Goal: Obtain resource: Obtain resource

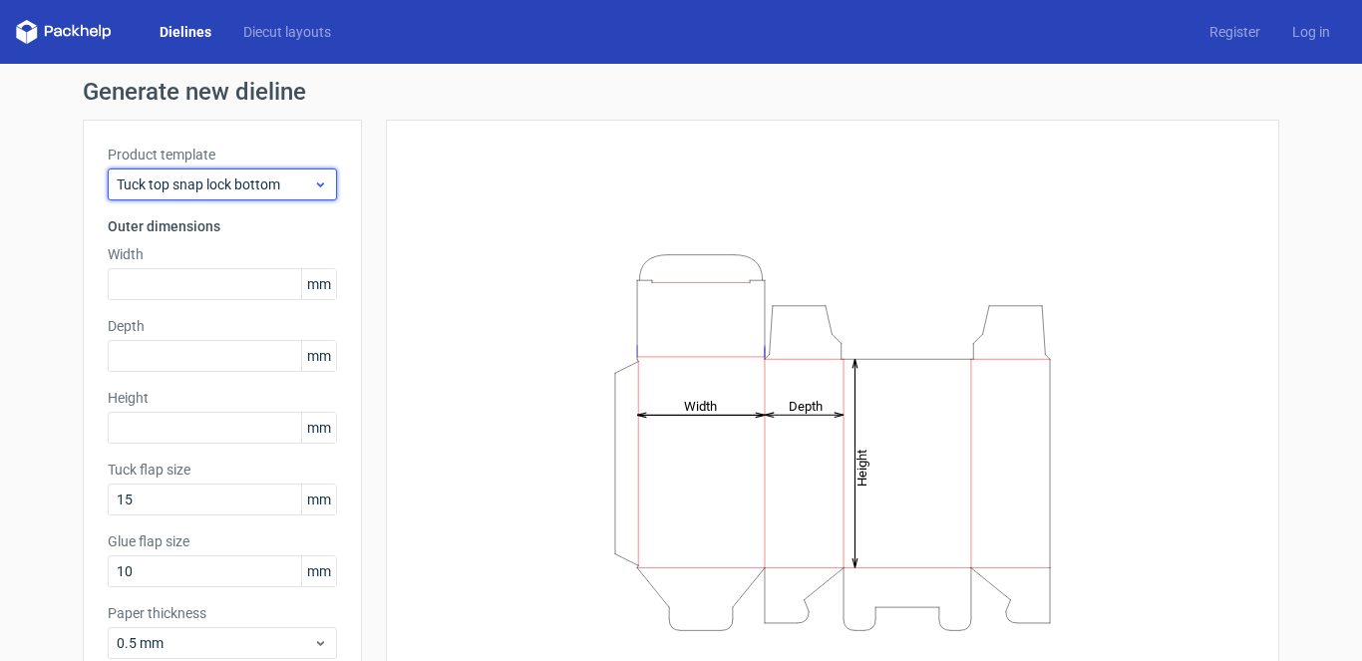
click at [234, 172] on div "Tuck top snap lock bottom" at bounding box center [222, 184] width 229 height 32
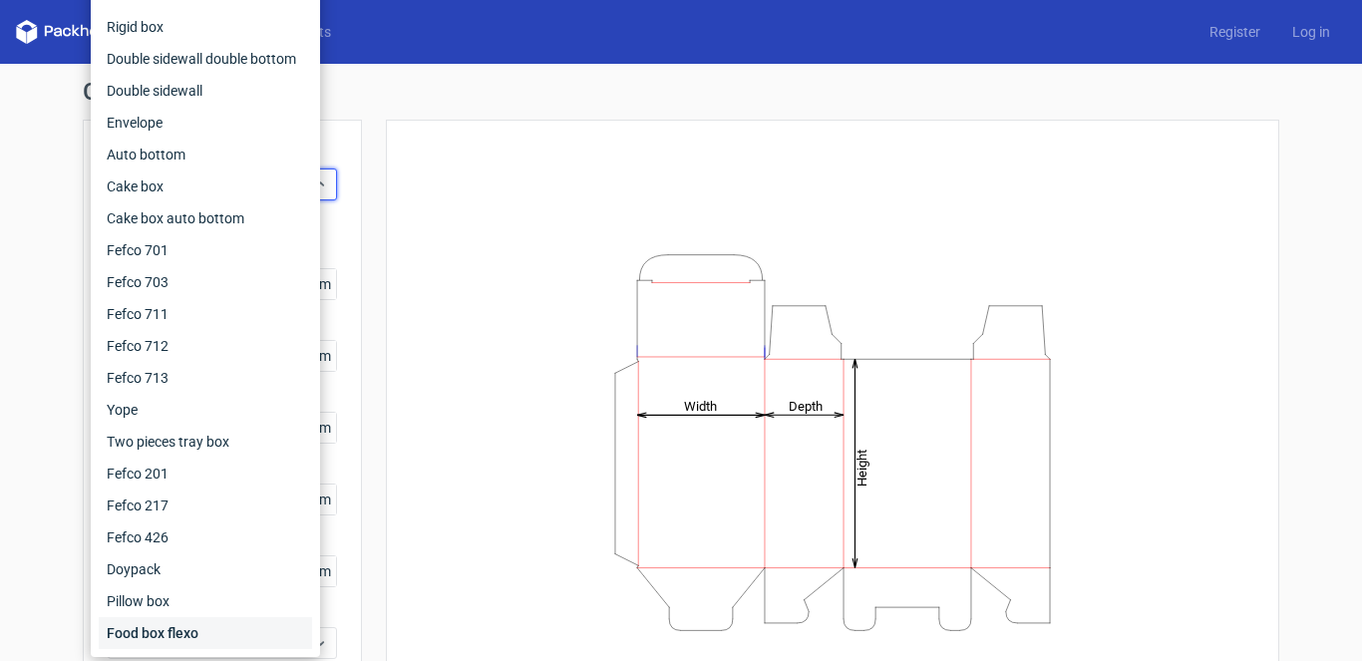
click at [158, 629] on div "Food box flexo" at bounding box center [205, 633] width 213 height 32
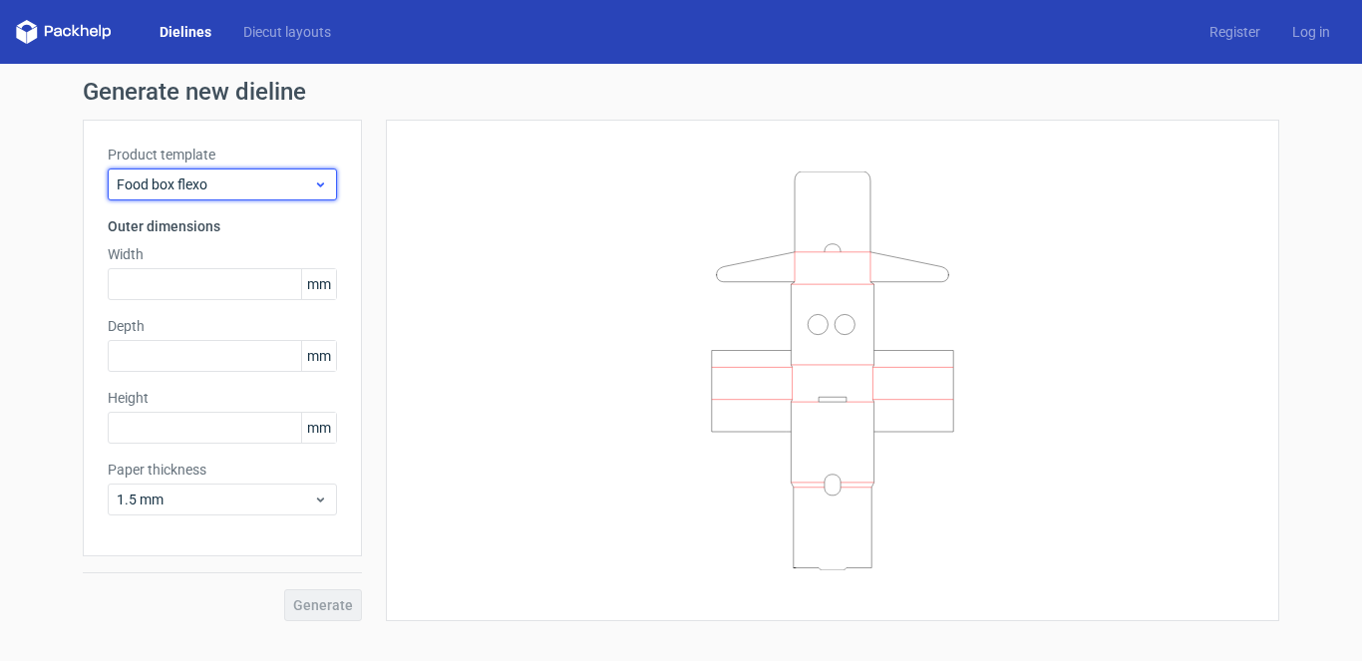
click at [293, 183] on span "Food box flexo" at bounding box center [215, 184] width 196 height 20
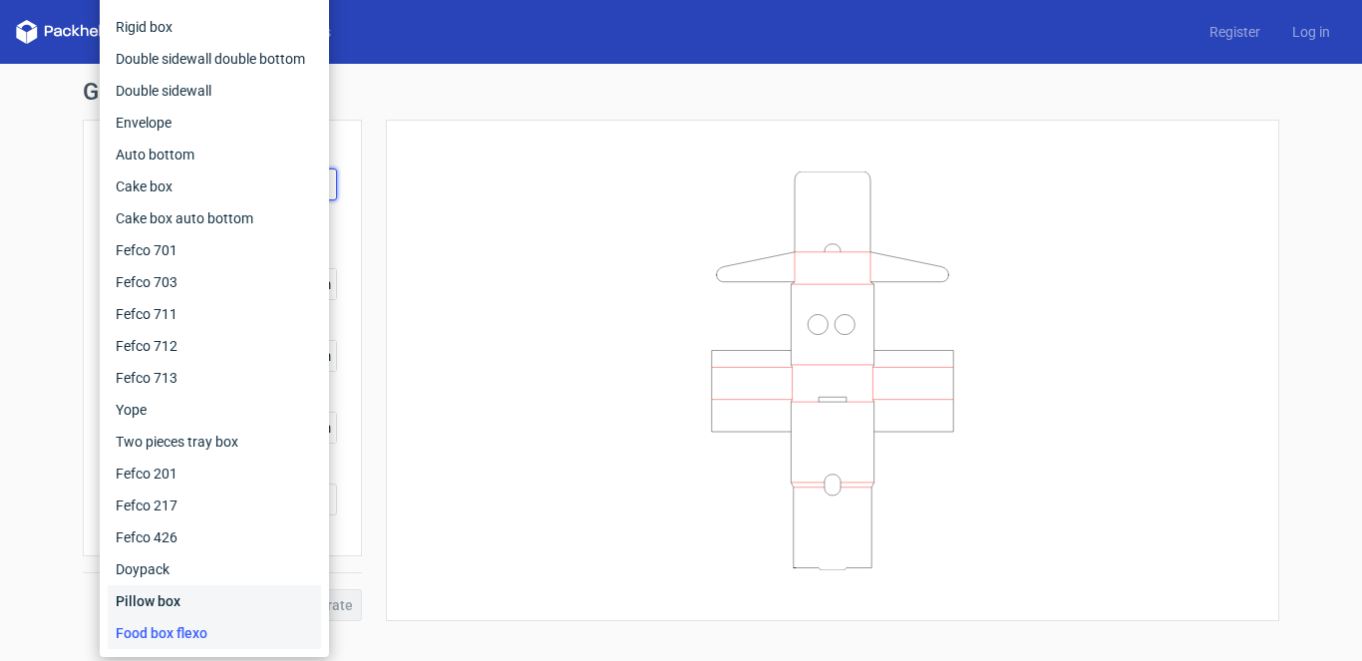
click at [205, 589] on div "Pillow box" at bounding box center [214, 601] width 213 height 32
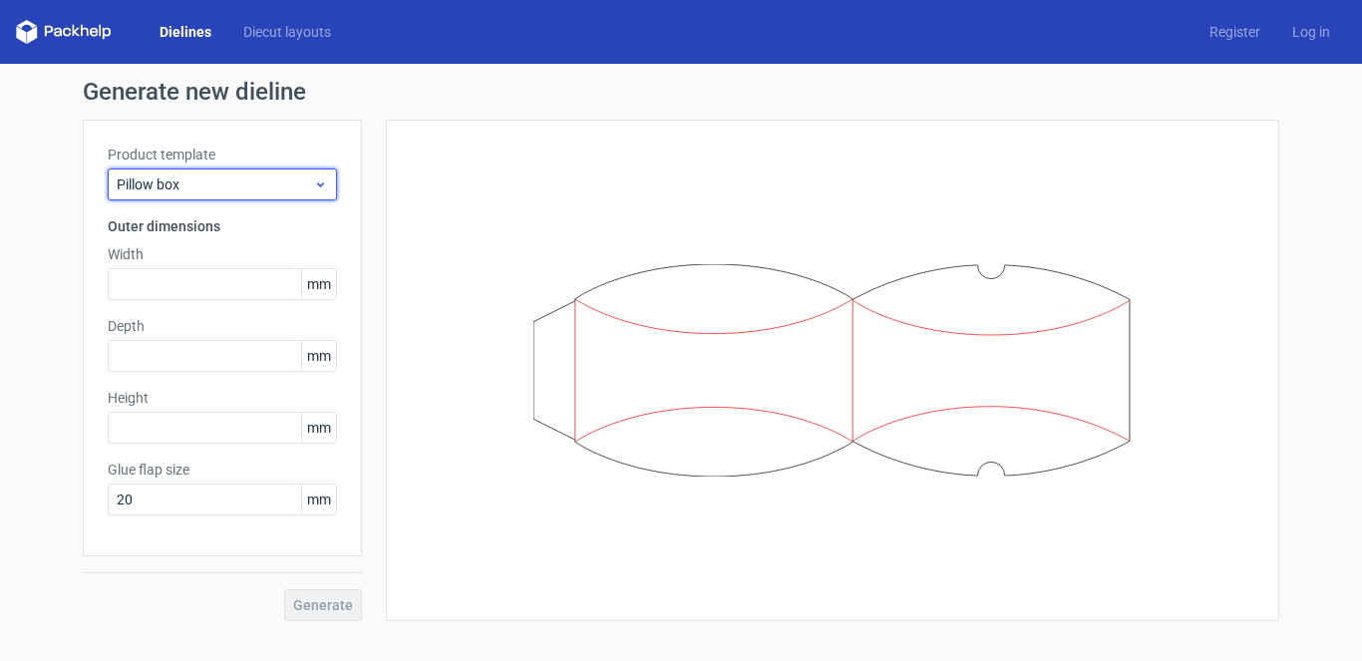
click at [265, 173] on div "Pillow box" at bounding box center [222, 184] width 229 height 32
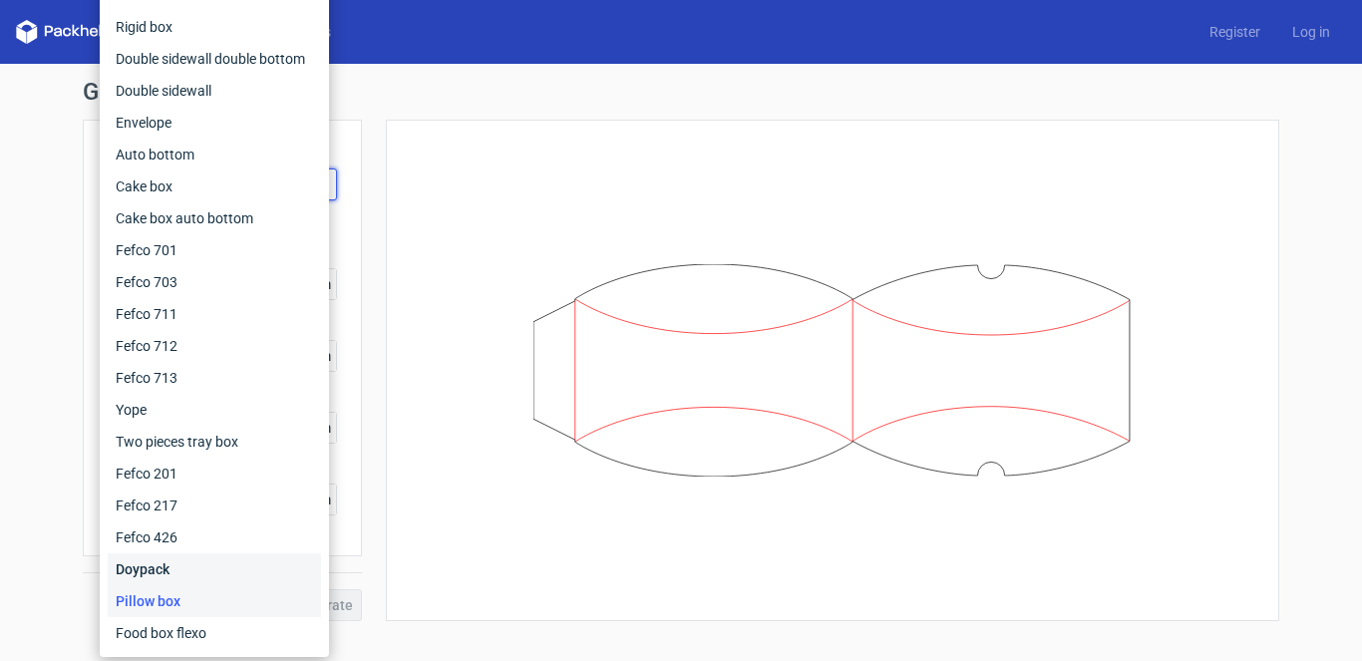
click at [205, 553] on div "Doypack" at bounding box center [214, 569] width 213 height 32
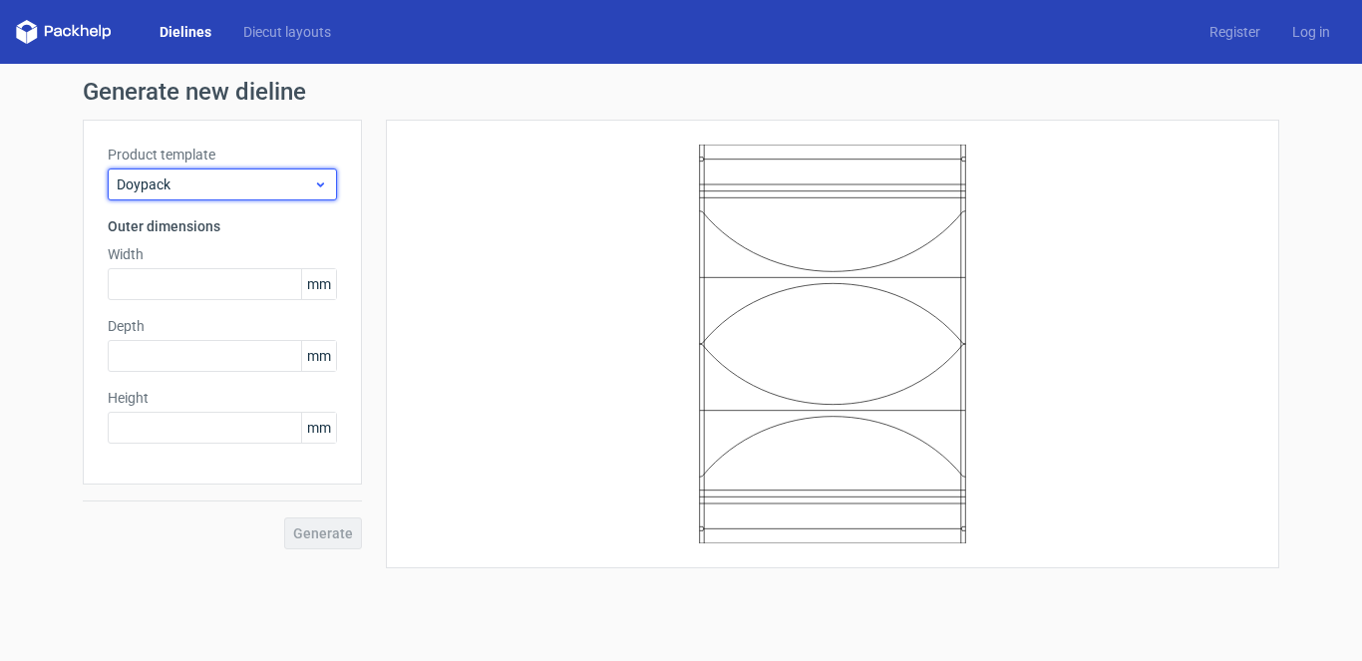
click at [296, 176] on span "Doypack" at bounding box center [215, 184] width 196 height 20
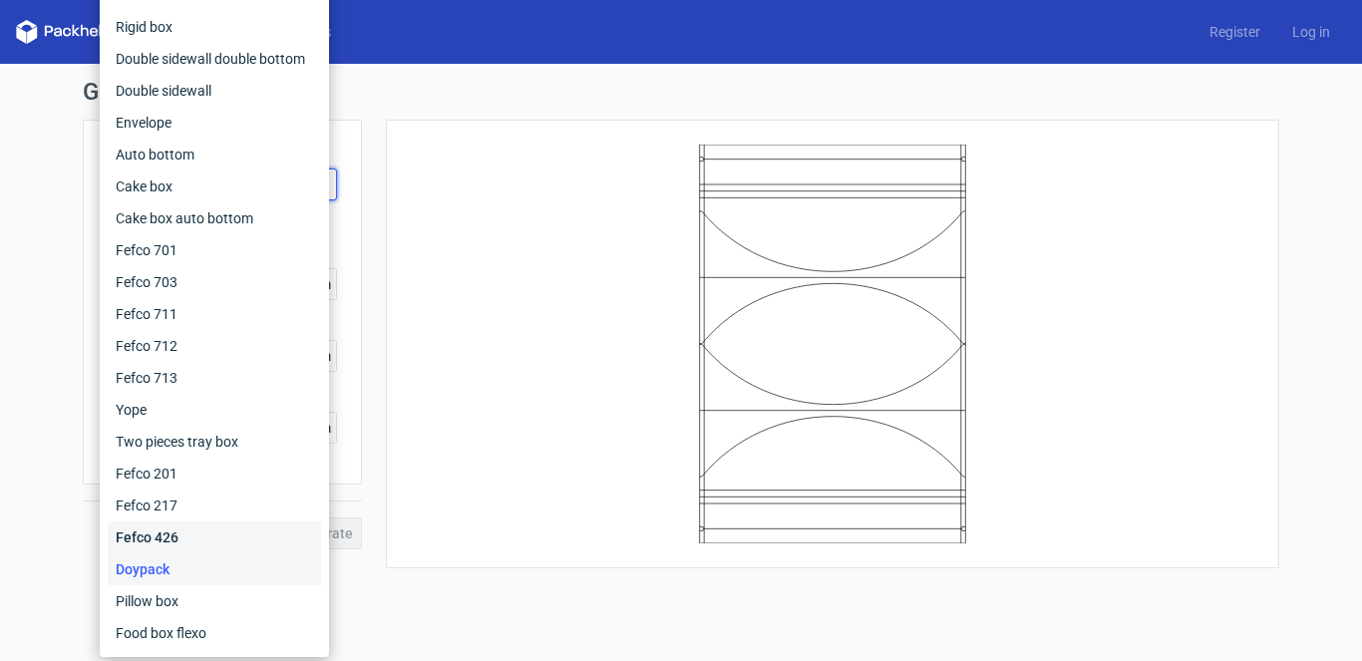
click at [190, 526] on div "Fefco 426" at bounding box center [214, 537] width 213 height 32
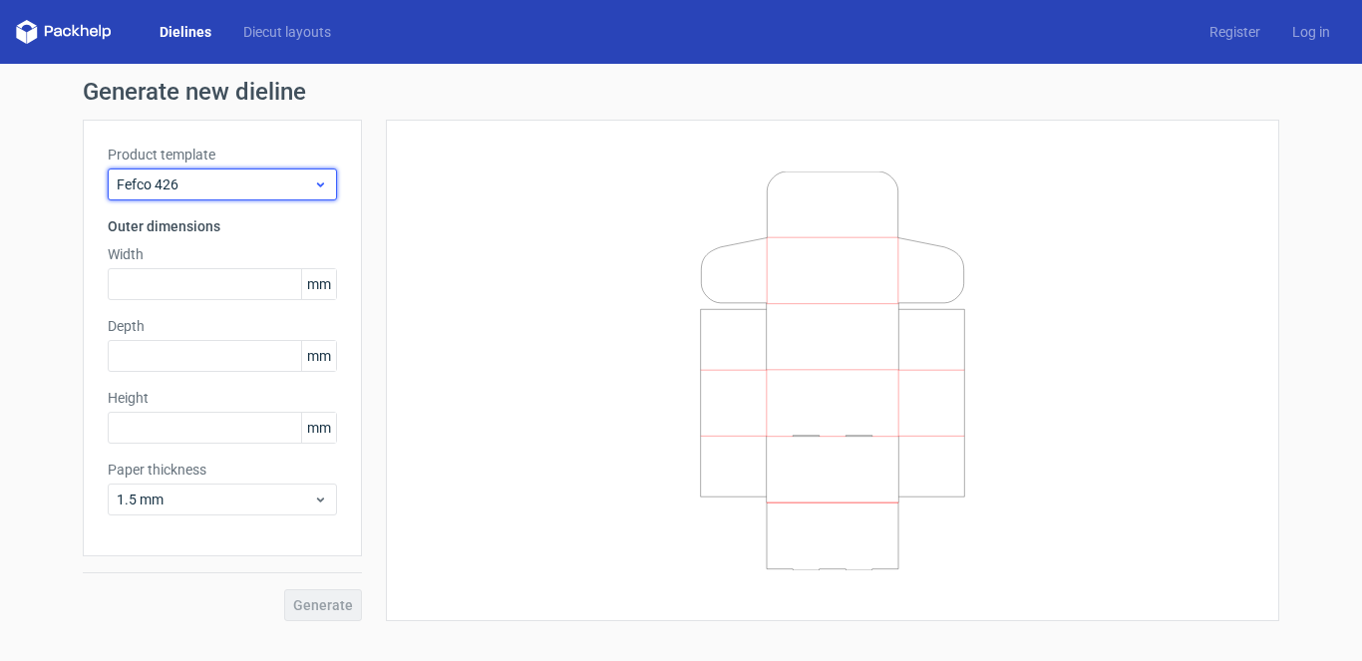
click at [275, 180] on span "Fefco 426" at bounding box center [215, 184] width 196 height 20
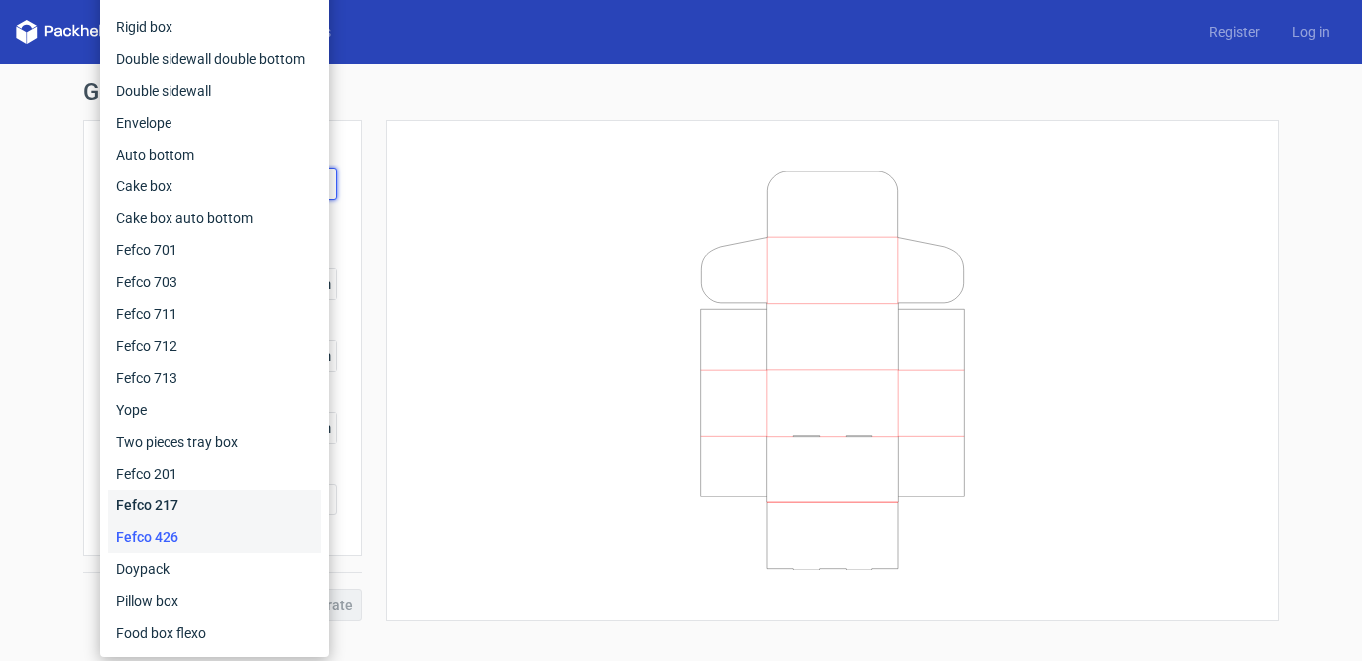
click at [159, 506] on div "Fefco 217" at bounding box center [214, 505] width 213 height 32
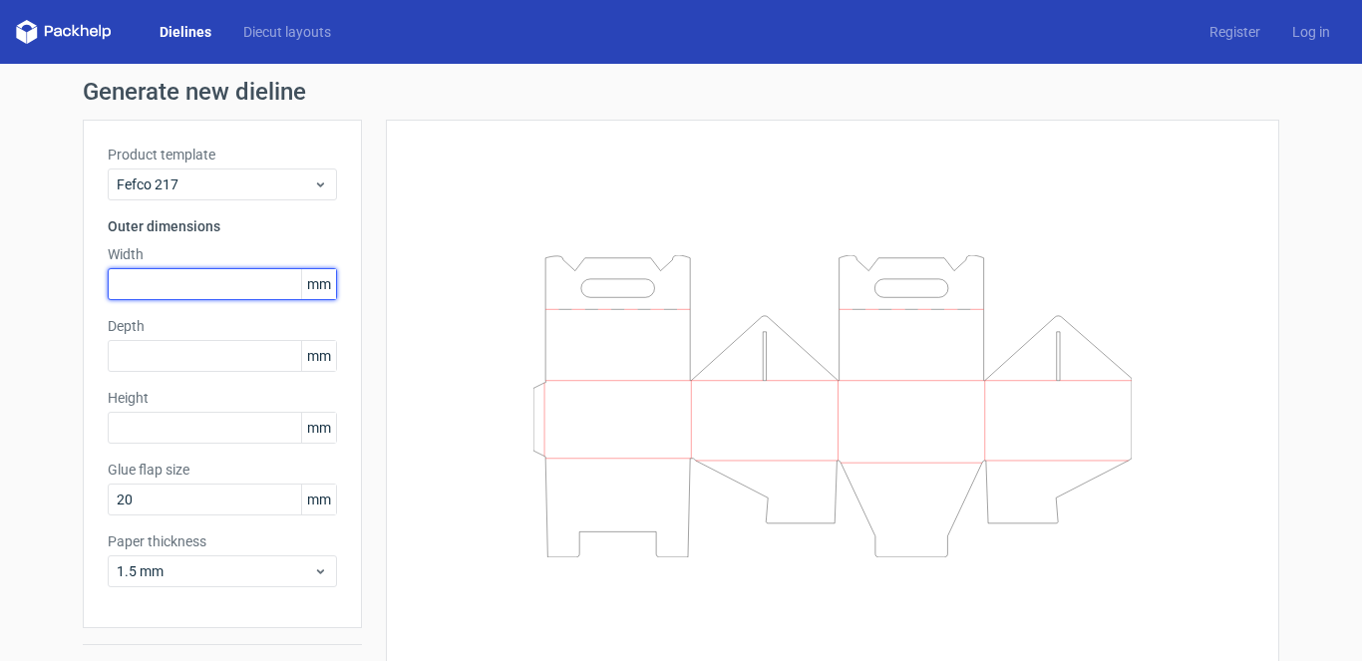
click at [181, 290] on input "text" at bounding box center [222, 284] width 229 height 32
paste input "2159"
type input "2159"
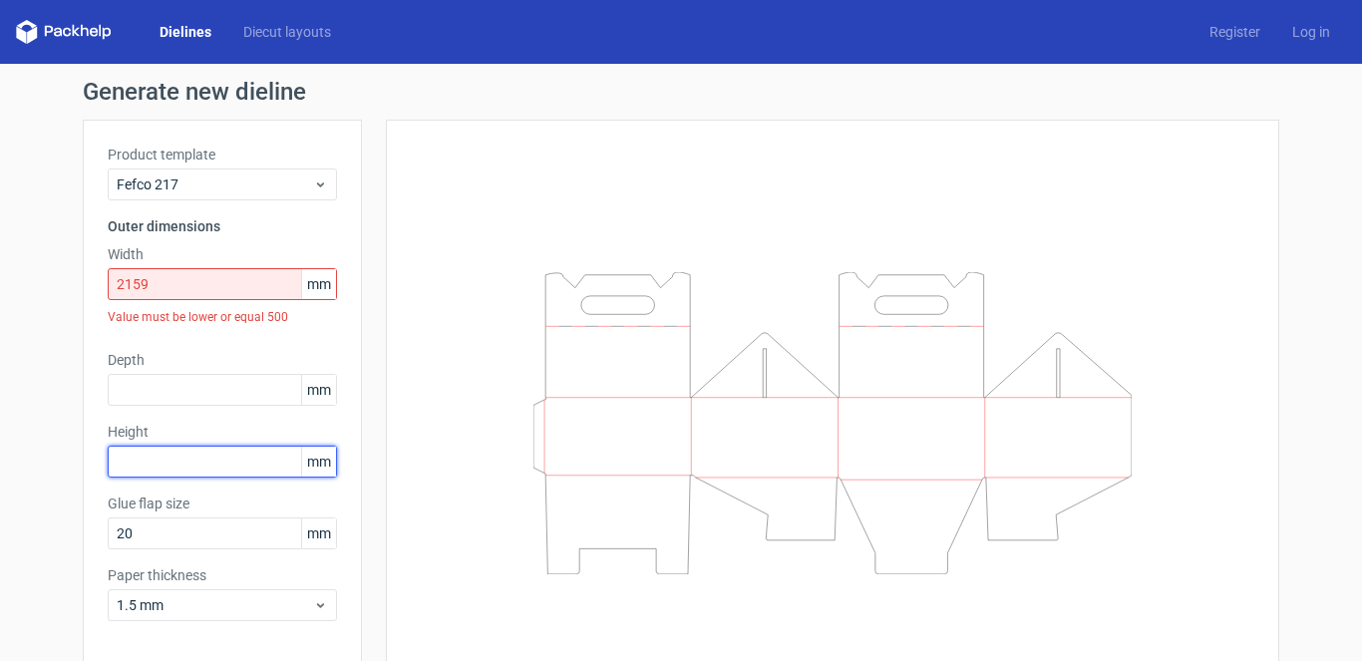
click at [151, 451] on input "text" at bounding box center [222, 462] width 229 height 32
paste input "1524"
type input "1524"
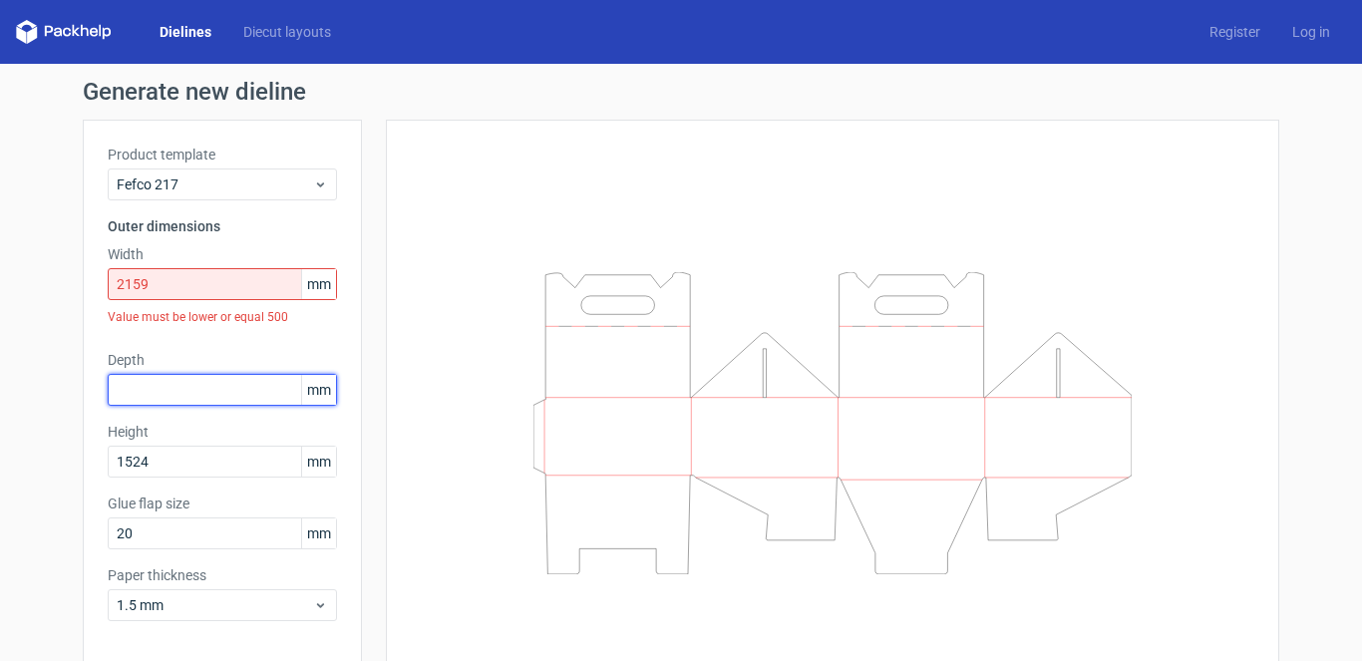
click at [156, 380] on input "text" at bounding box center [222, 390] width 229 height 32
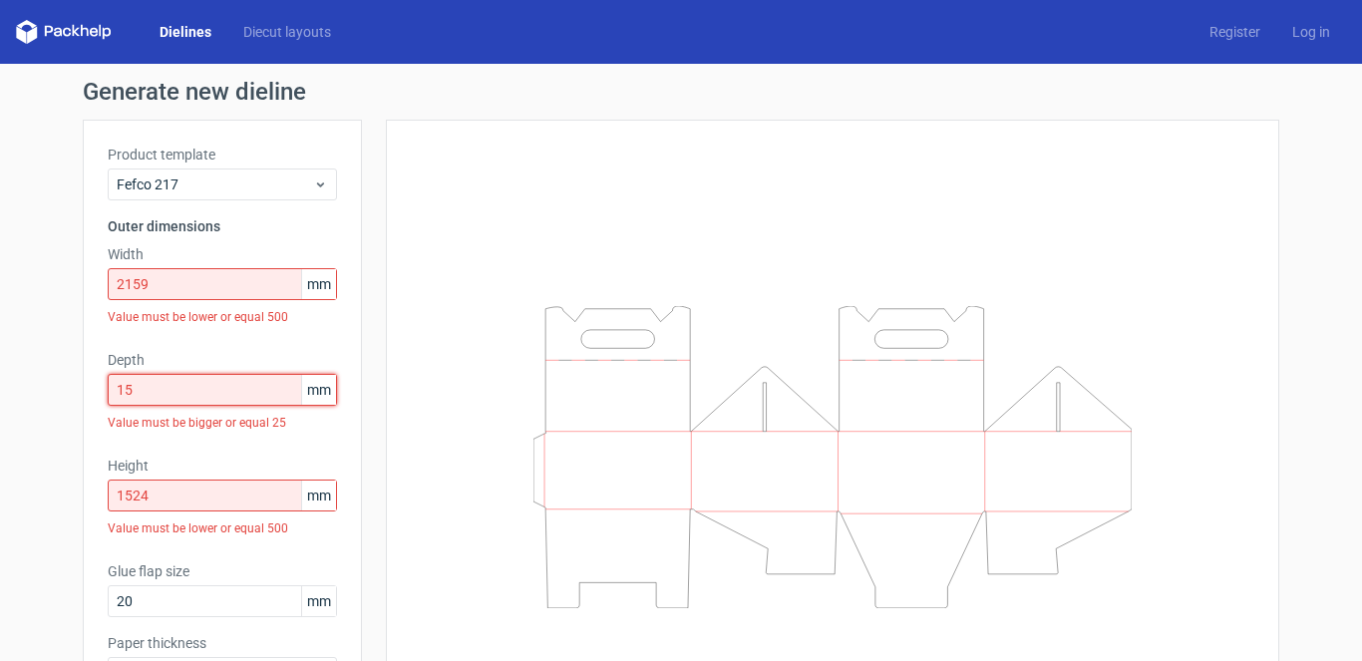
drag, startPoint x: 125, startPoint y: 390, endPoint x: 104, endPoint y: 392, distance: 21.0
click at [108, 396] on input "15" at bounding box center [222, 390] width 229 height 32
paste input "381"
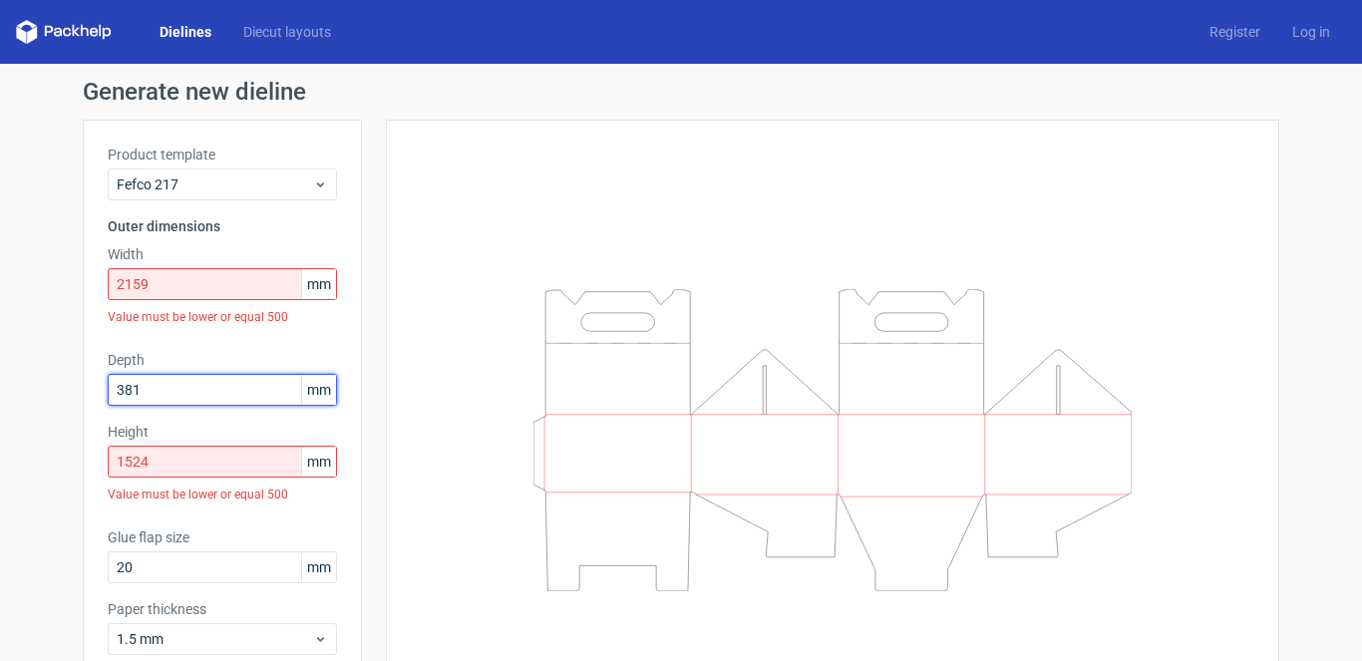
type input "381"
click at [43, 348] on div "Generate new dieline Product template Fefco 217 Outer dimensions Width 2159 mm …" at bounding box center [681, 420] width 1362 height 713
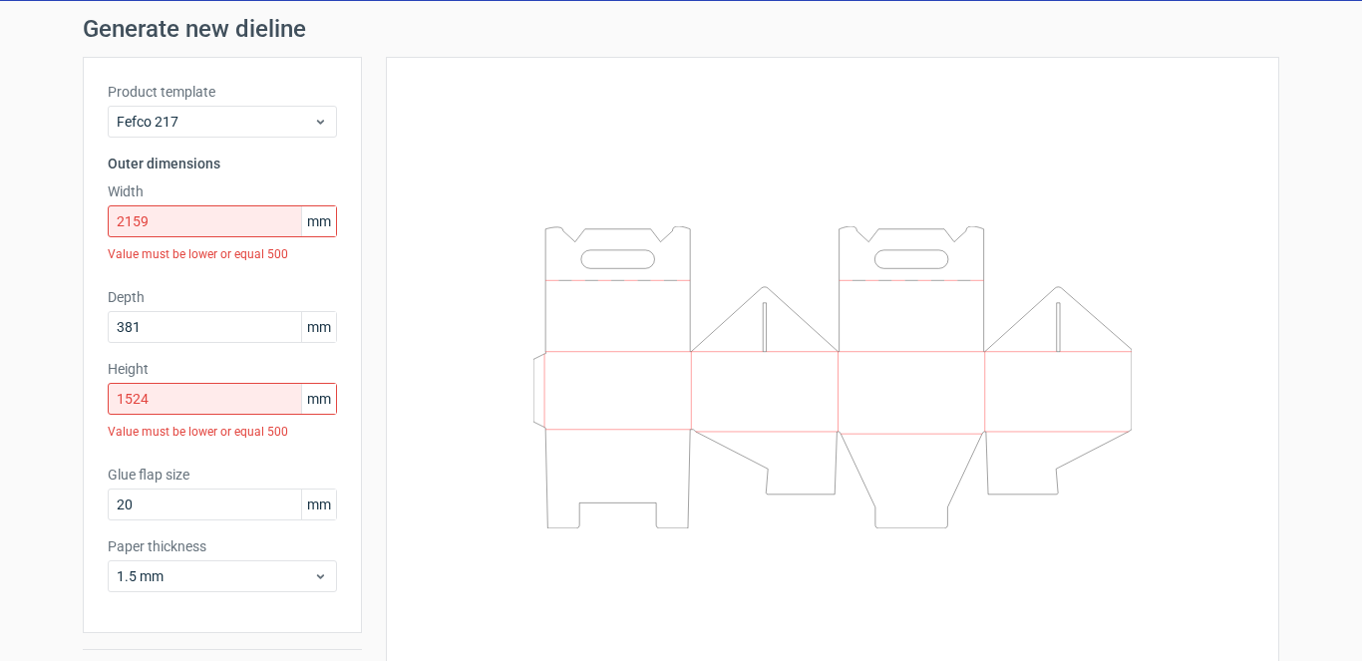
scroll to position [116, 0]
